Goal: Information Seeking & Learning: Learn about a topic

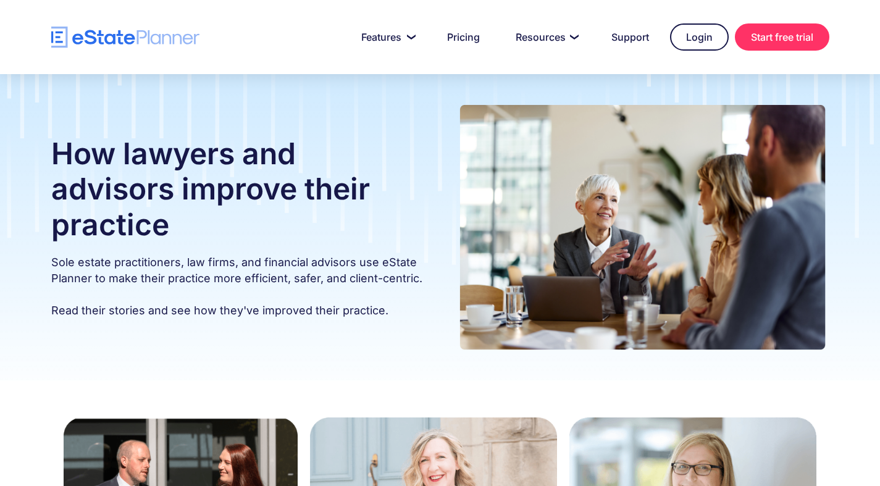
click at [290, 185] on h1 "How lawyers and advisors improve their practice" at bounding box center [238, 189] width 374 height 107
click at [271, 268] on p "Sole estate practitioners, law firms, and financial advisors use eState Planner…" at bounding box center [238, 287] width 374 height 64
click at [307, 239] on h1 "How lawyers and advisors improve their practice" at bounding box center [238, 189] width 374 height 107
click at [299, 153] on h1 "How lawyers and advisors improve their practice" at bounding box center [238, 189] width 374 height 107
click at [441, 288] on div "How lawyers and advisors improve their practice Sole estate practitioners, law …" at bounding box center [441, 227] width 816 height 257
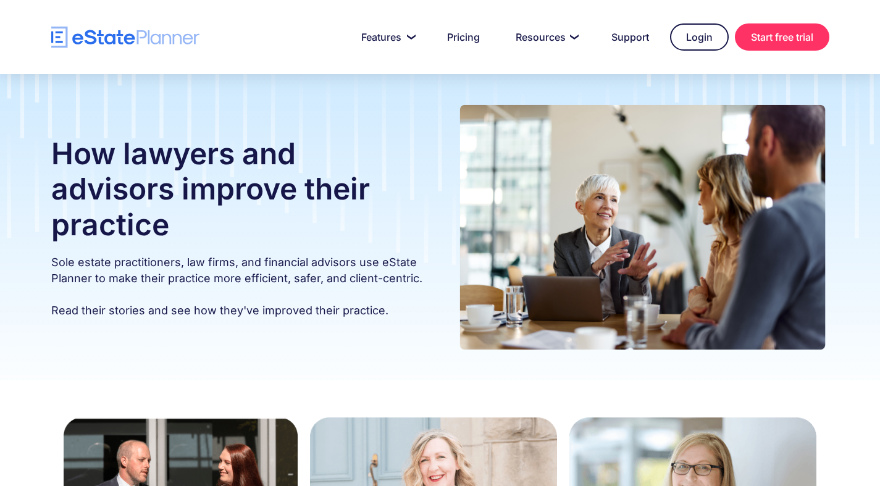
scroll to position [425, 0]
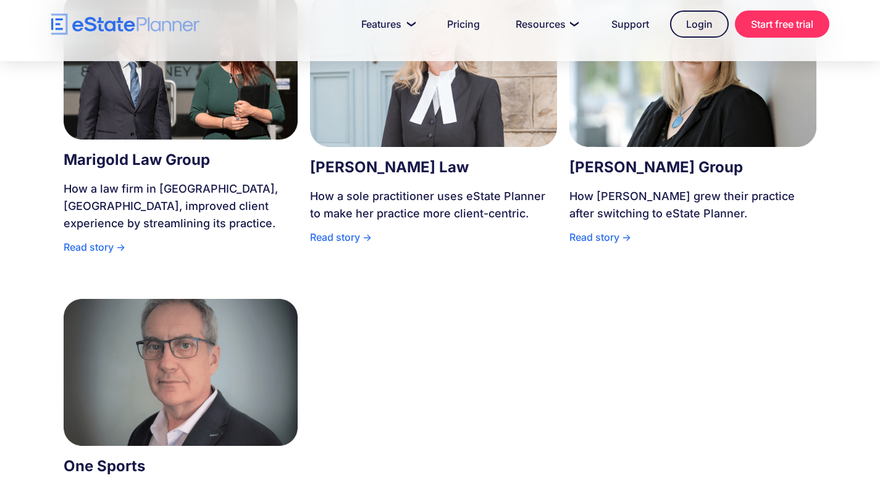
click at [619, 217] on div "How Riopelle grew their practice after switching to eState Planner." at bounding box center [693, 208] width 247 height 41
